Goal: Learn about a topic: Learn about a topic

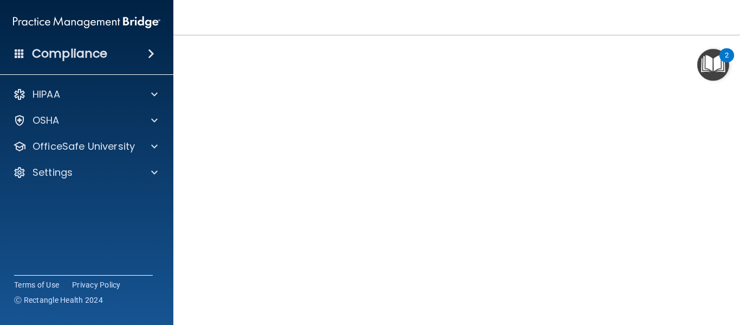
scroll to position [60, 0]
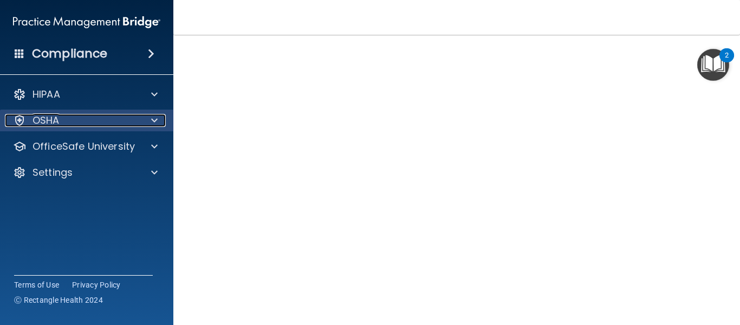
click at [146, 120] on div at bounding box center [152, 120] width 27 height 13
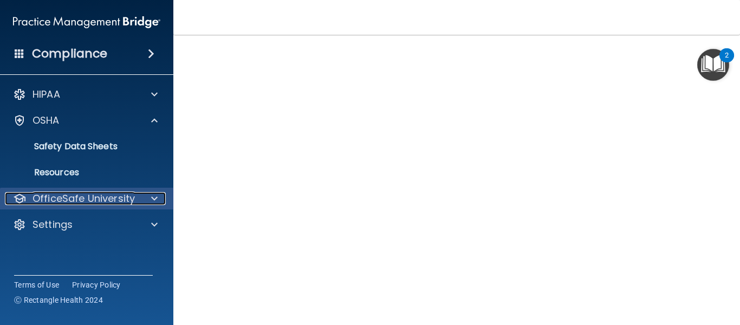
click at [120, 202] on p "OfficeSafe University" at bounding box center [84, 198] width 102 height 13
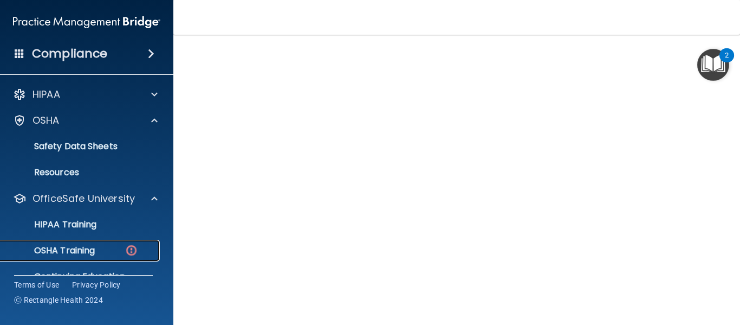
click at [92, 247] on p "OSHA Training" at bounding box center [51, 250] width 88 height 11
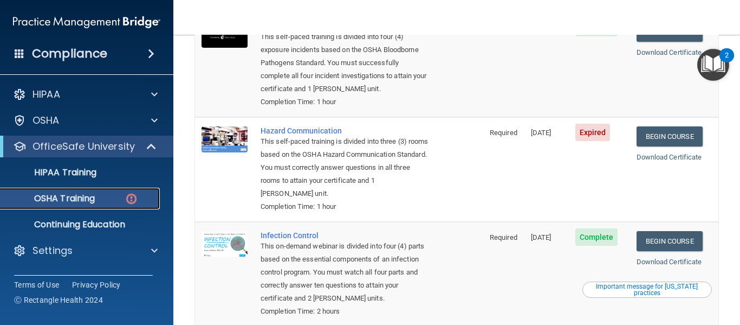
scroll to position [153, 0]
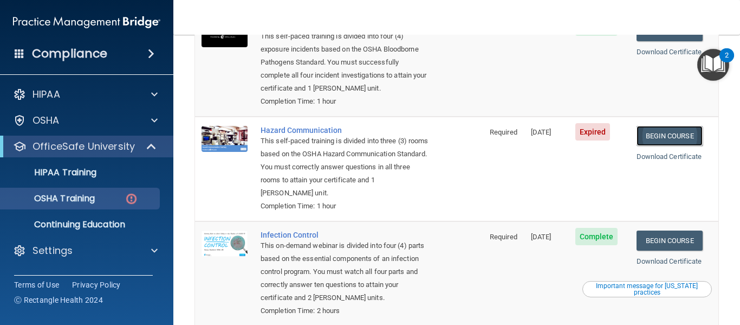
click at [675, 126] on link "Begin Course" at bounding box center [670, 136] width 66 height 20
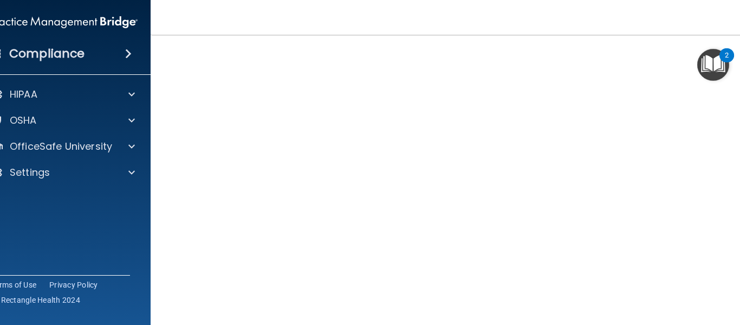
scroll to position [68, 0]
click at [111, 128] on div "OSHA" at bounding box center [64, 120] width 174 height 22
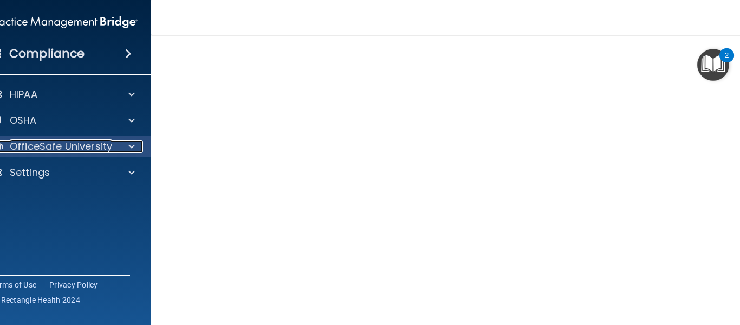
click at [113, 149] on div "OfficeSafe University" at bounding box center [49, 146] width 134 height 13
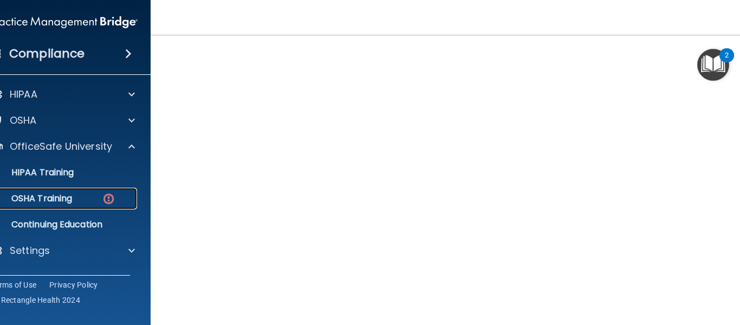
click at [106, 195] on img at bounding box center [109, 199] width 14 height 14
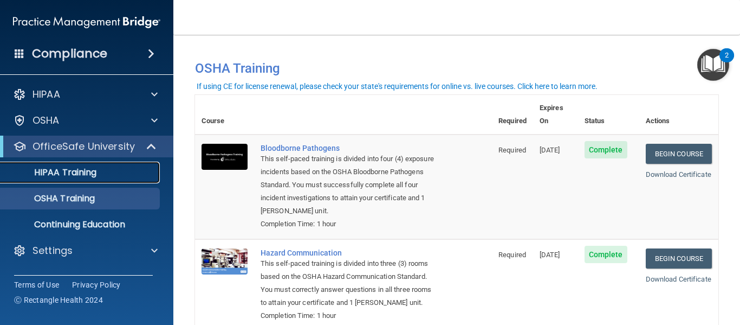
click at [73, 172] on p "HIPAA Training" at bounding box center [51, 172] width 89 height 11
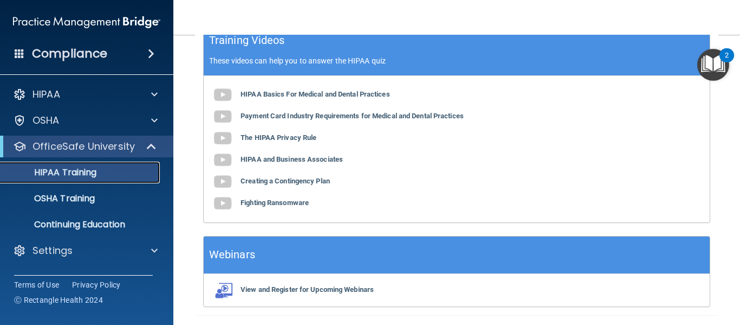
scroll to position [531, 0]
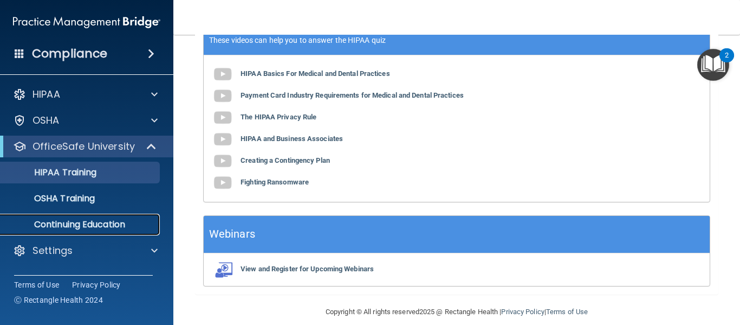
click at [70, 227] on p "Continuing Education" at bounding box center [81, 224] width 148 height 11
